Goal: Information Seeking & Learning: Learn about a topic

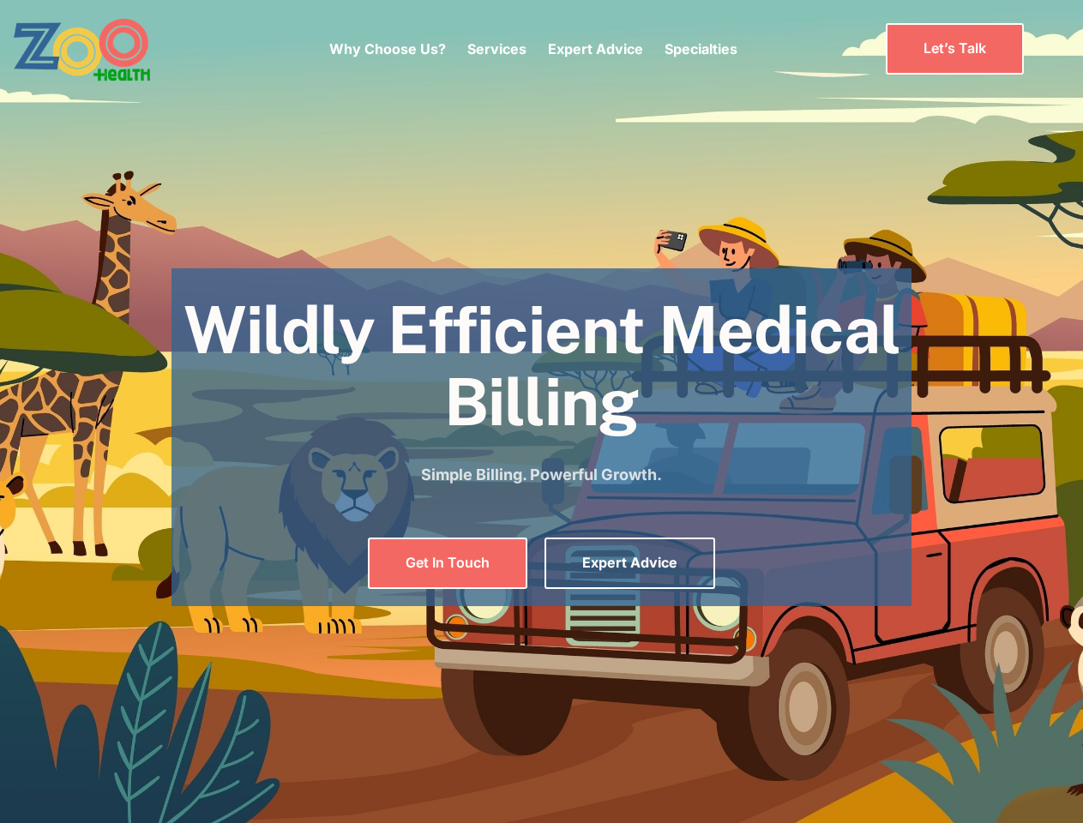
click at [532, 49] on div "Why Choose Us? Services Chronic Care Management Contract Optimization Denial An…" at bounding box center [533, 49] width 408 height 72
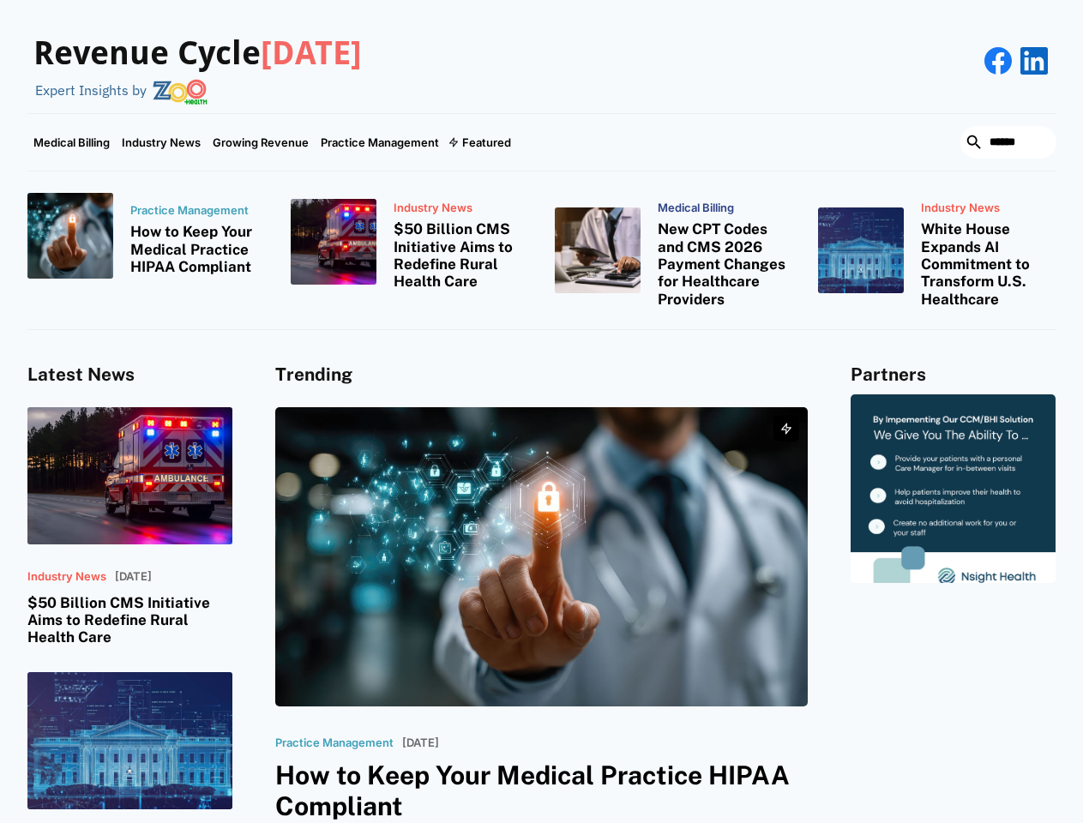
click at [478, 142] on div "Featured" at bounding box center [486, 142] width 49 height 14
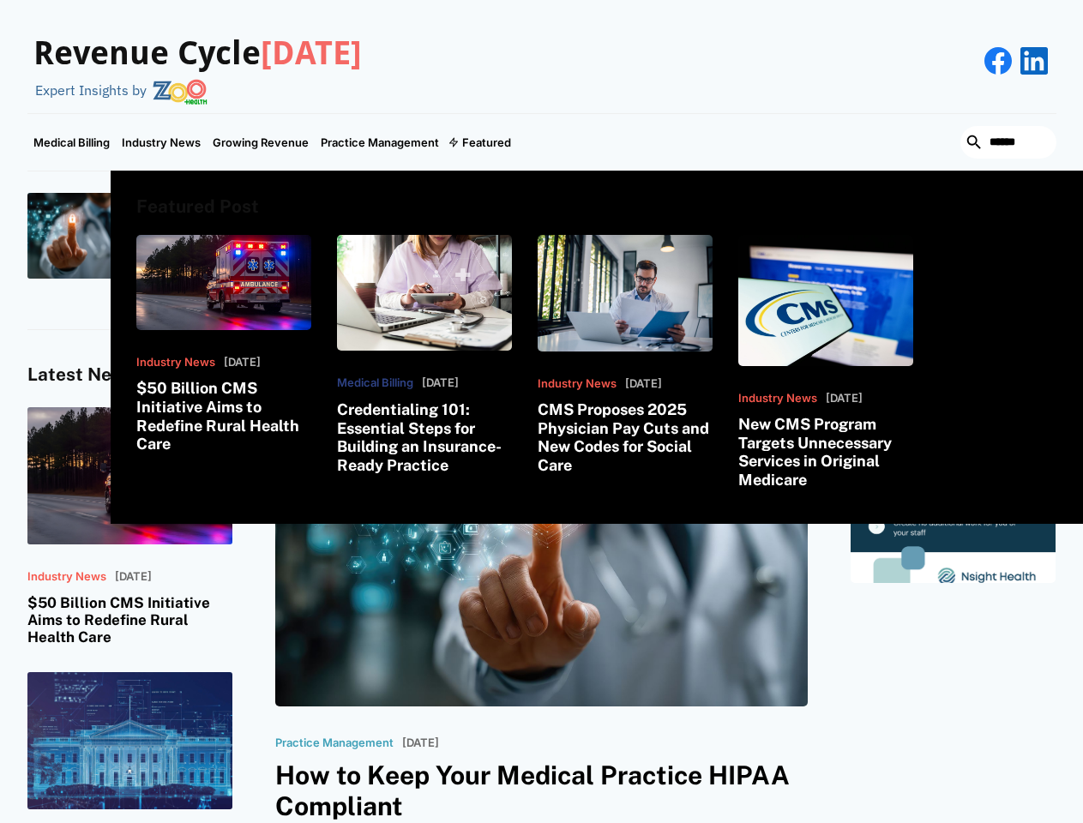
click at [897, 822] on html "Revenue Cycle Today Expert Insights by Medical Billing Industry News Growing Re…" at bounding box center [541, 411] width 1083 height 823
